Goal: Check status: Check status

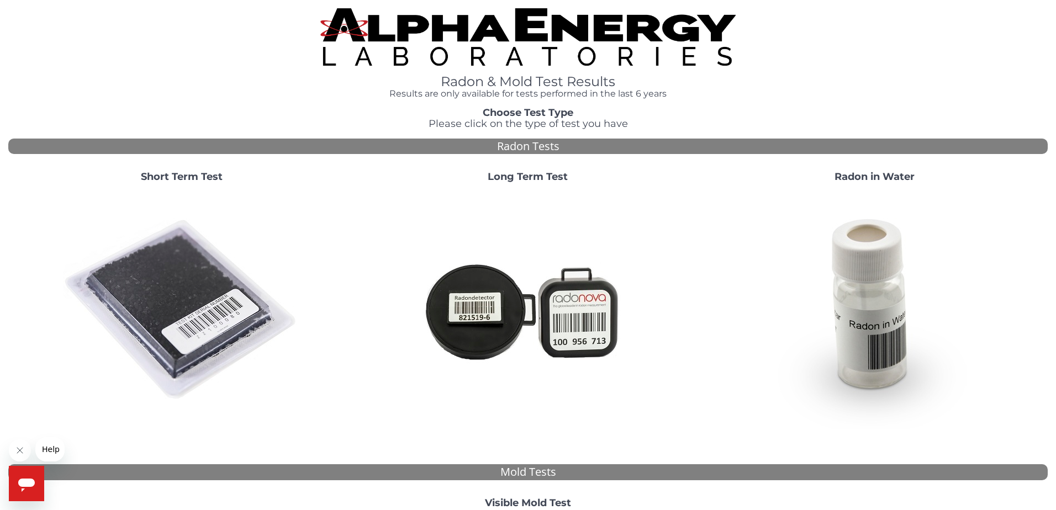
click at [878, 171] on strong "Radon in Water" at bounding box center [875, 177] width 80 height 12
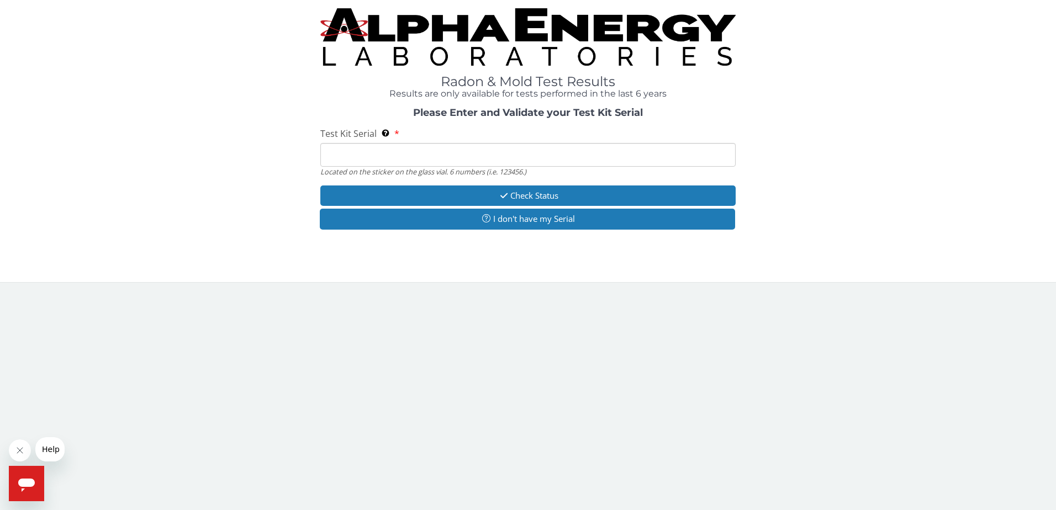
click at [366, 143] on input "Test Kit Serial Located on the sticker on the glass vial. 6 numbers (i.e. 12345…" at bounding box center [528, 155] width 416 height 24
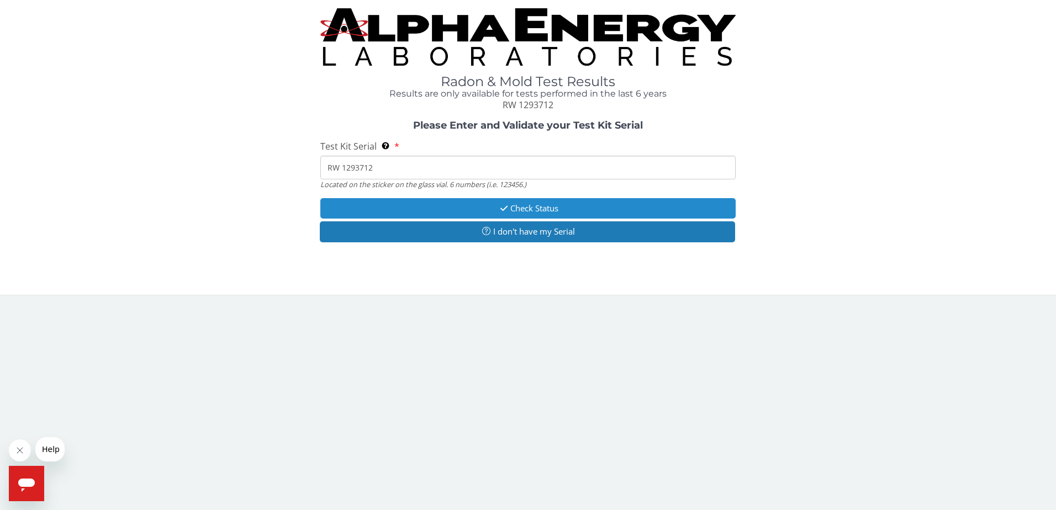
type input "RW 1293712"
click at [546, 198] on button "Check Status" at bounding box center [528, 208] width 416 height 20
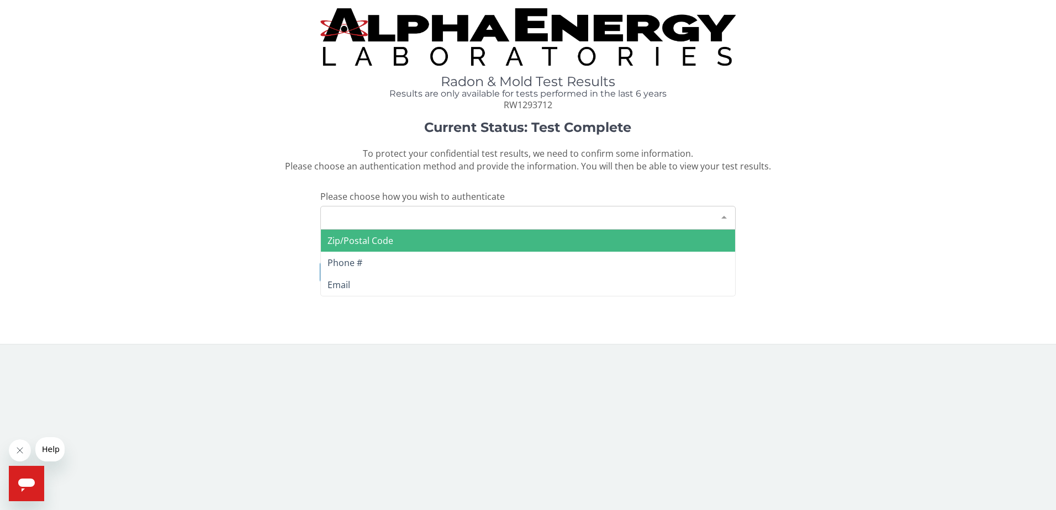
click at [726, 207] on div at bounding box center [724, 217] width 22 height 21
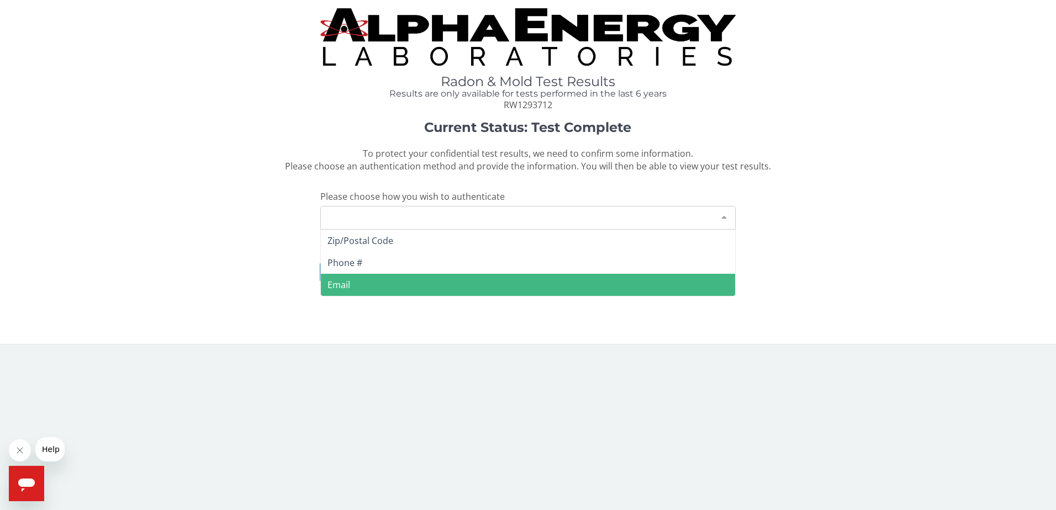
click at [362, 274] on span "Email" at bounding box center [528, 285] width 415 height 22
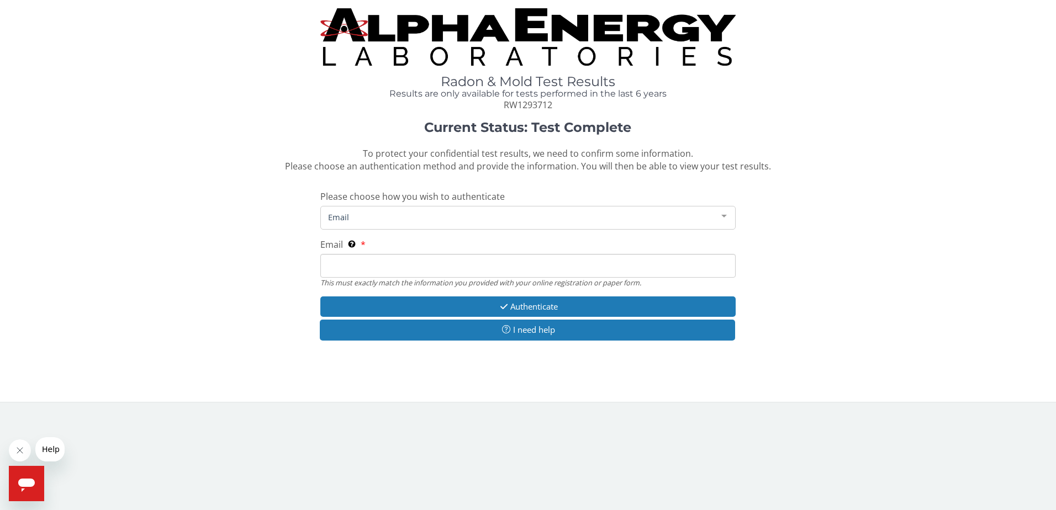
click at [331, 254] on input "Email This must exactly match the information you provided with your online reg…" at bounding box center [528, 266] width 416 height 24
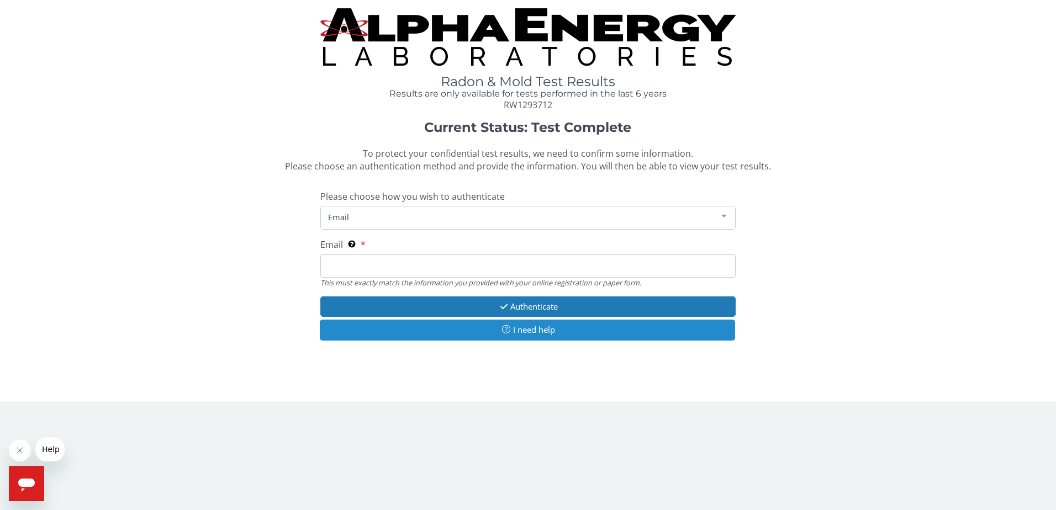
type input "[EMAIL_ADDRESS][DOMAIN_NAME]"
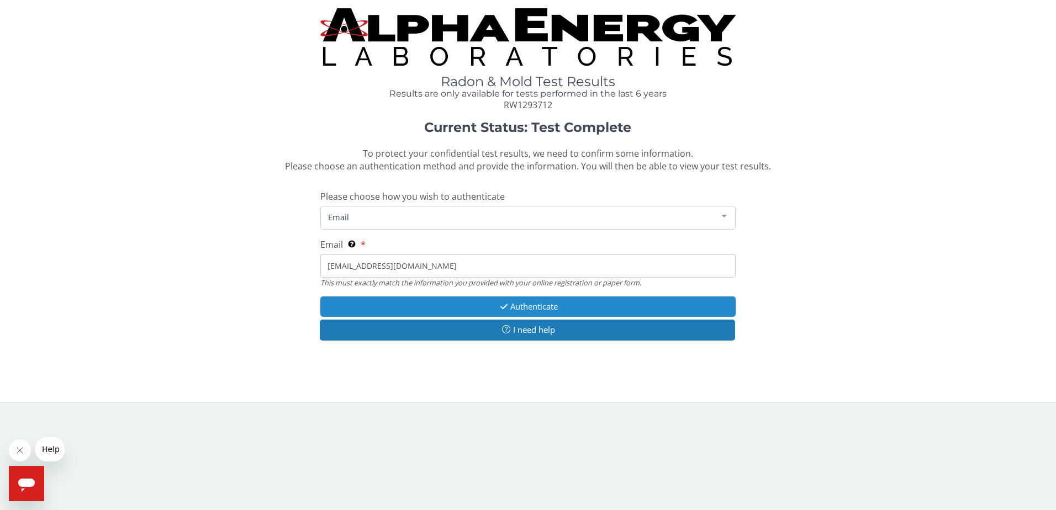
click at [534, 297] on button "Authenticate" at bounding box center [528, 307] width 416 height 20
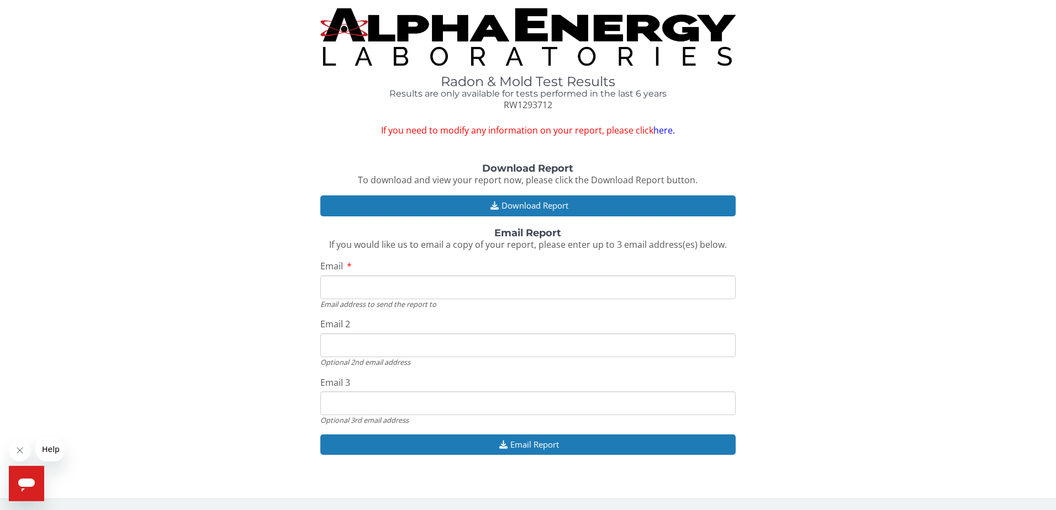
click at [347, 276] on input "Email" at bounding box center [528, 288] width 416 height 24
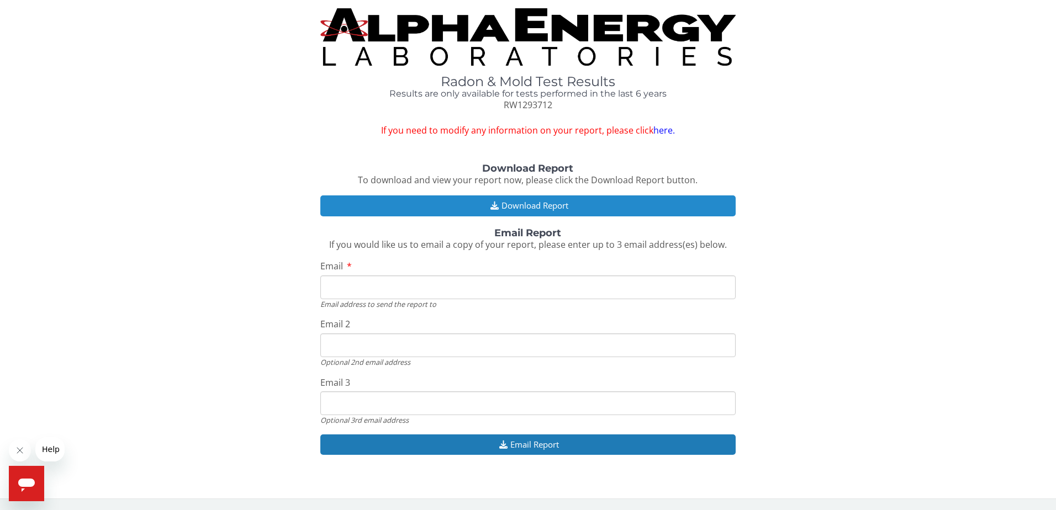
click at [550, 196] on button "Download Report" at bounding box center [528, 206] width 416 height 20
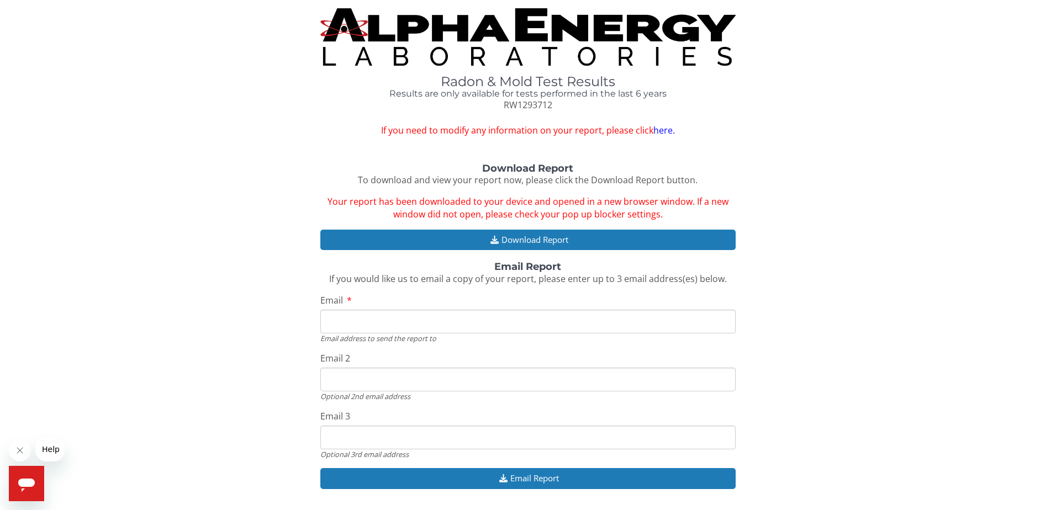
click at [368, 310] on input "Email" at bounding box center [528, 322] width 416 height 24
type input "[EMAIL_ADDRESS][DOMAIN_NAME]"
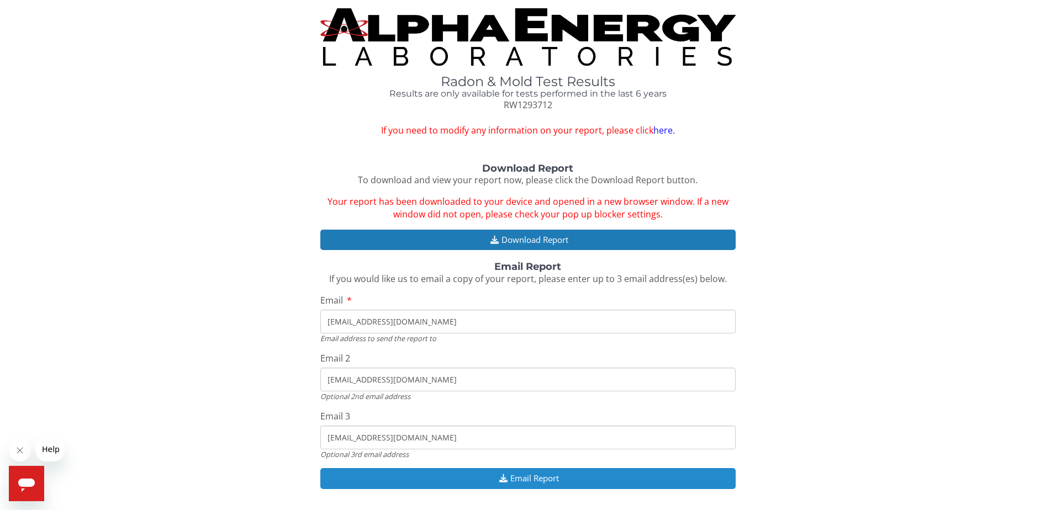
click at [526, 468] on button "Email Report" at bounding box center [528, 478] width 416 height 20
